Goal: Transaction & Acquisition: Subscribe to service/newsletter

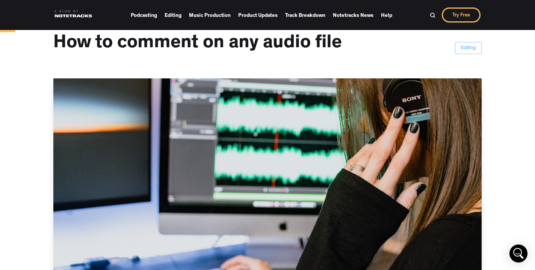
scroll to position [36, 0]
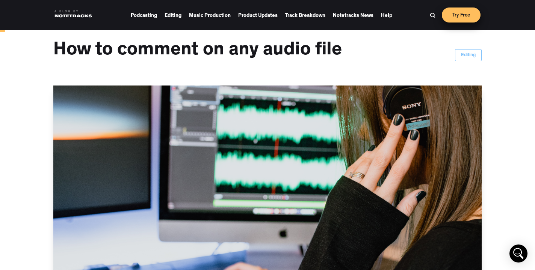
click at [444, 15] on link "Try Free" at bounding box center [461, 15] width 39 height 15
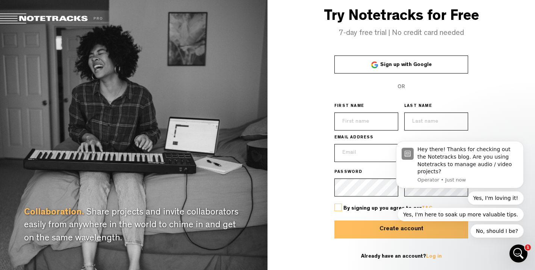
click at [435, 62] on link "Sign up with Google" at bounding box center [401, 65] width 134 height 18
